Goal: Task Accomplishment & Management: Manage account settings

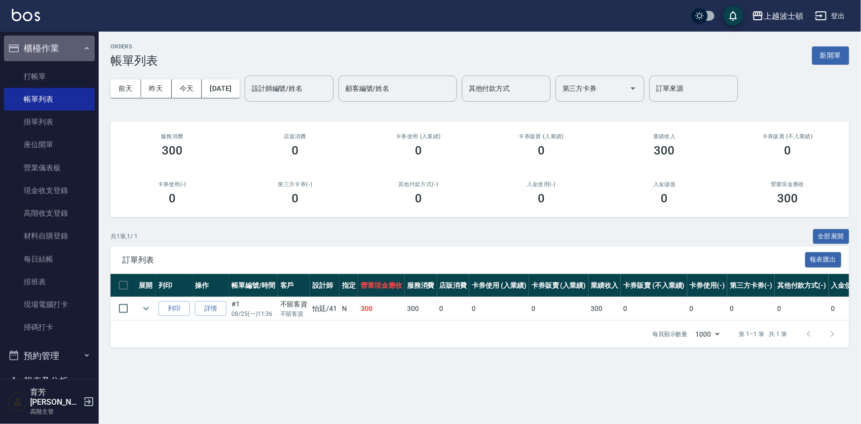
click at [52, 53] on button "櫃檯作業" at bounding box center [49, 49] width 91 height 26
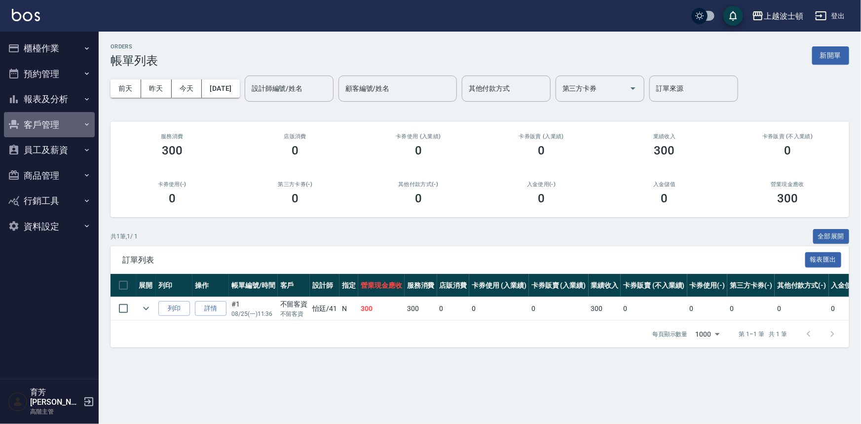
click at [40, 125] on button "客戶管理" at bounding box center [49, 125] width 91 height 26
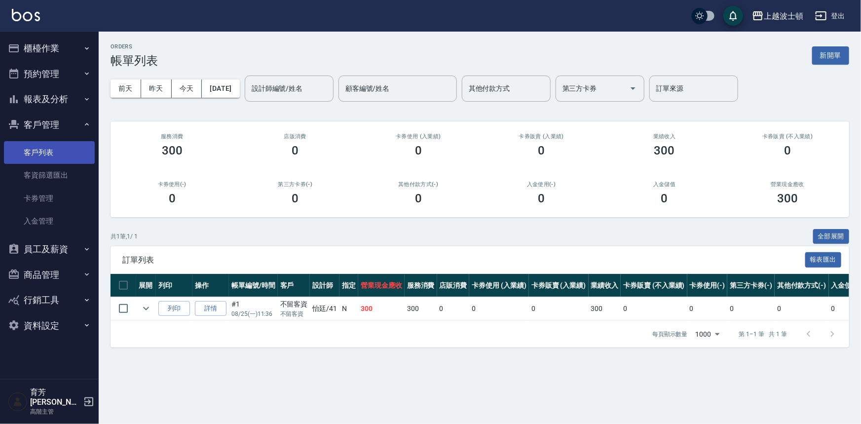
click at [40, 153] on link "客戶列表" at bounding box center [49, 152] width 91 height 23
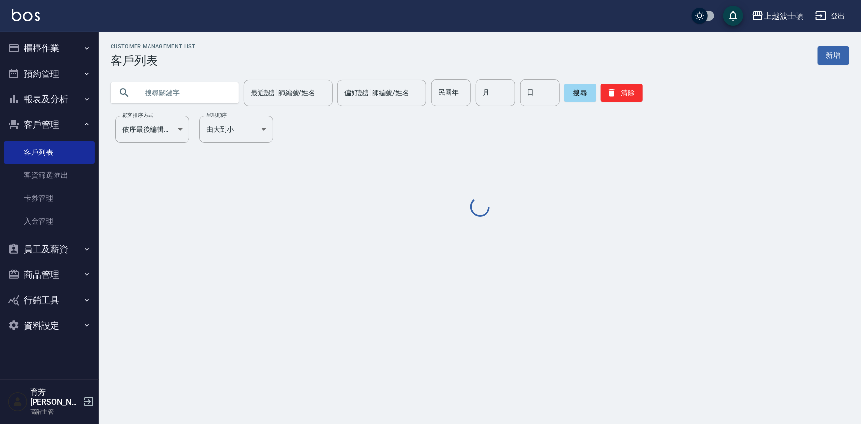
click at [183, 91] on input "text" at bounding box center [184, 92] width 93 height 27
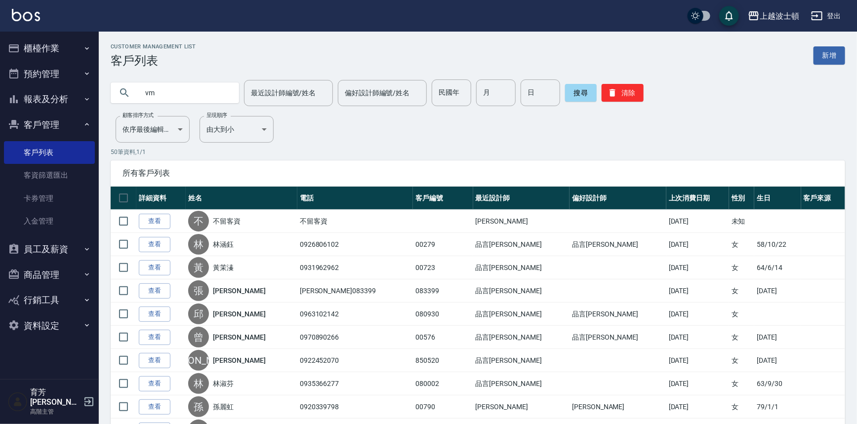
type input "v"
type input "[PERSON_NAME]"
click at [573, 93] on button "搜尋" at bounding box center [581, 93] width 32 height 18
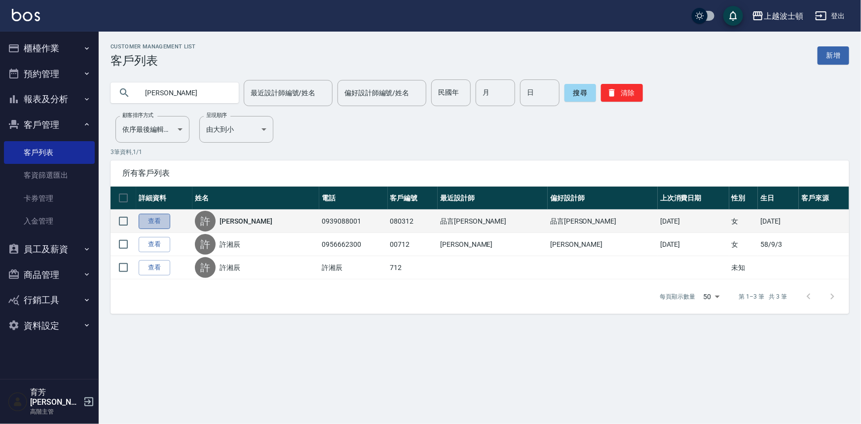
click at [155, 222] on link "查看" at bounding box center [155, 221] width 32 height 15
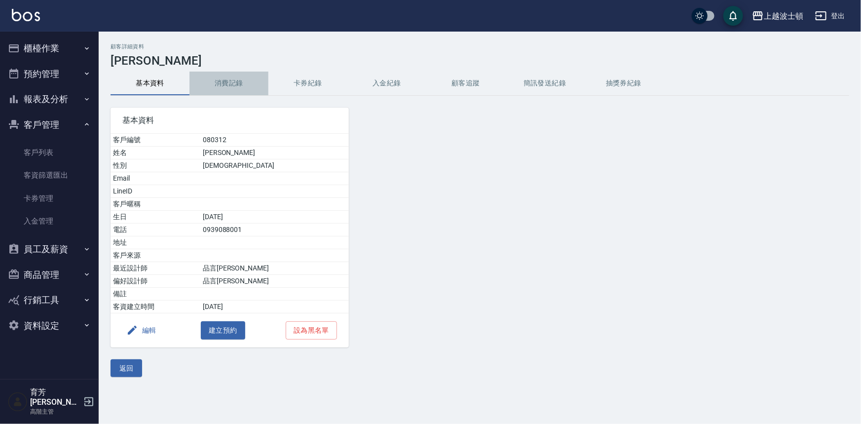
click at [227, 85] on button "消費記錄" at bounding box center [229, 84] width 79 height 24
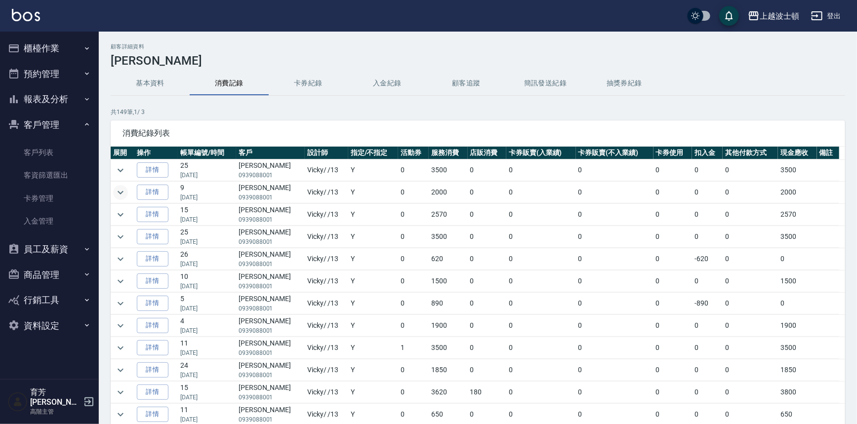
click at [121, 190] on icon "expand row" at bounding box center [121, 193] width 12 height 12
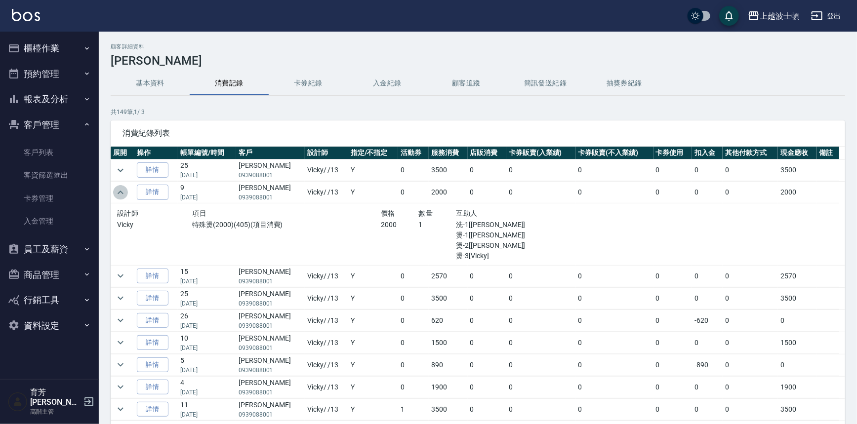
click at [121, 190] on icon "expand row" at bounding box center [121, 193] width 12 height 12
